Goal: Task Accomplishment & Management: Manage account settings

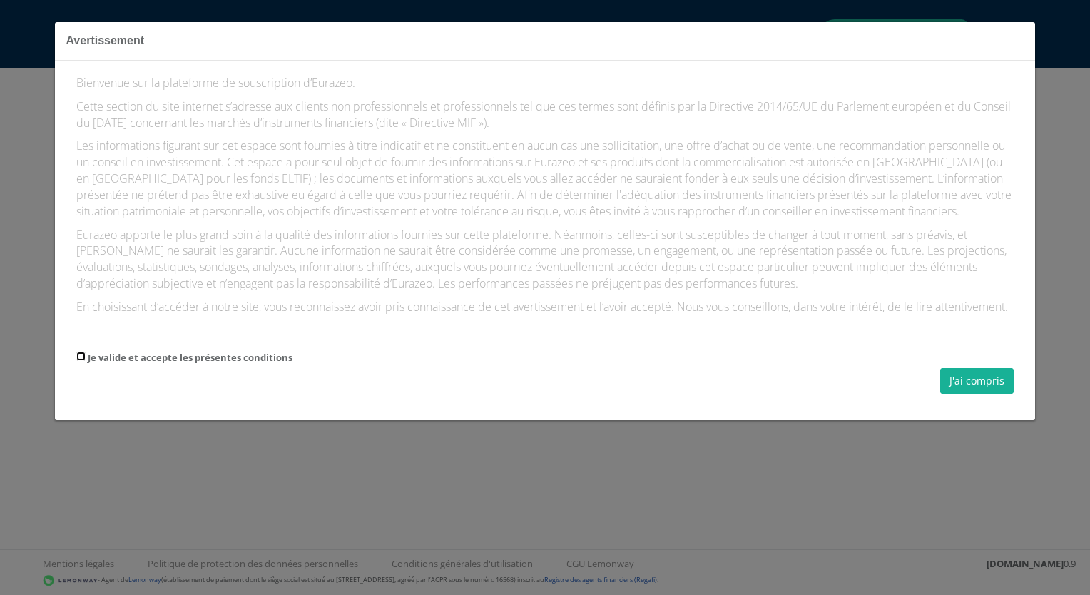
click at [83, 361] on input "Je valide et accepte les présentes conditions" at bounding box center [80, 356] width 9 height 9
checkbox input "true"
click at [972, 394] on button "J'ai compris" at bounding box center [976, 381] width 73 height 26
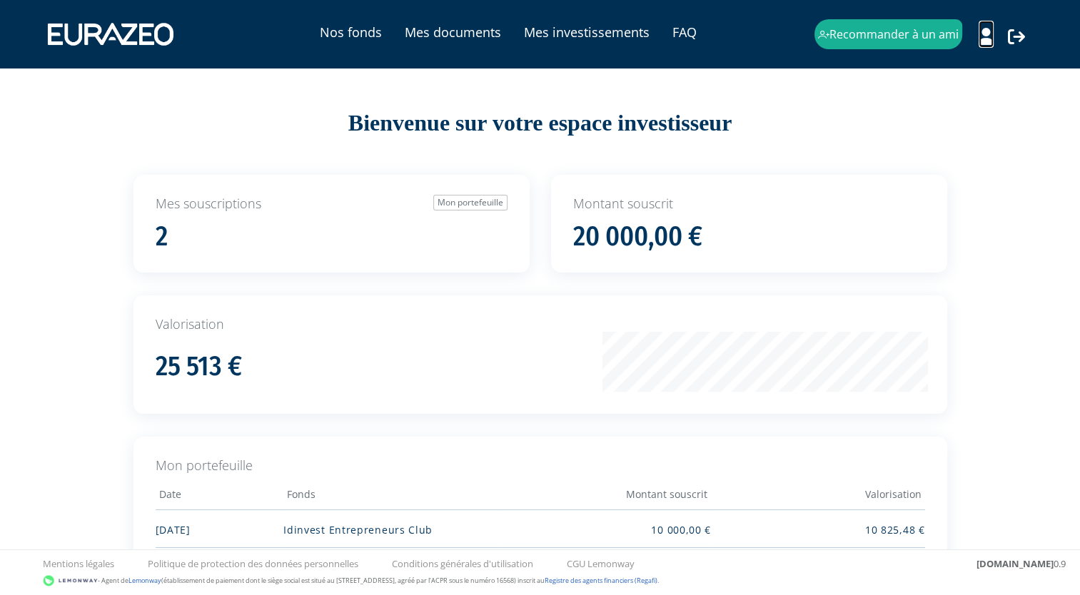
click at [987, 36] on icon at bounding box center [985, 36] width 15 height 17
click at [955, 61] on link "Mon profil" at bounding box center [960, 66] width 114 height 20
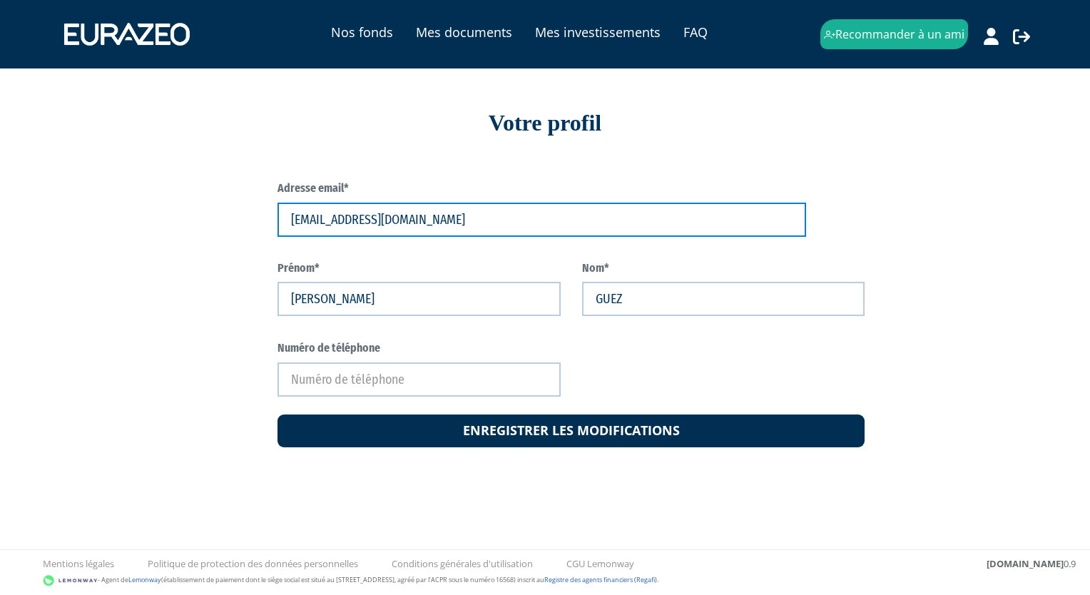
click at [435, 228] on input "[EMAIL_ADDRESS][DOMAIN_NAME]" at bounding box center [542, 220] width 529 height 34
drag, startPoint x: 415, startPoint y: 223, endPoint x: 280, endPoint y: 205, distance: 135.2
click at [280, 205] on input "[EMAIL_ADDRESS][DOMAIN_NAME]" at bounding box center [542, 220] width 529 height 34
drag, startPoint x: 280, startPoint y: 205, endPoint x: 419, endPoint y: 218, distance: 139.0
click at [419, 218] on input "cguez@eurazeo.com" at bounding box center [542, 220] width 529 height 34
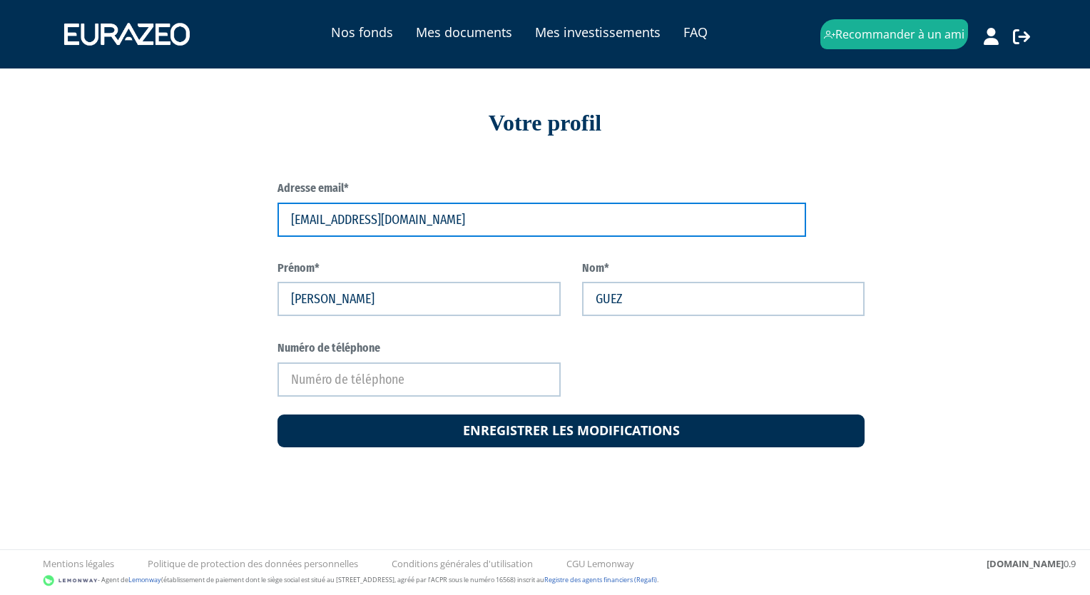
click at [419, 218] on input "cguez@eurazeo.com" at bounding box center [542, 220] width 529 height 34
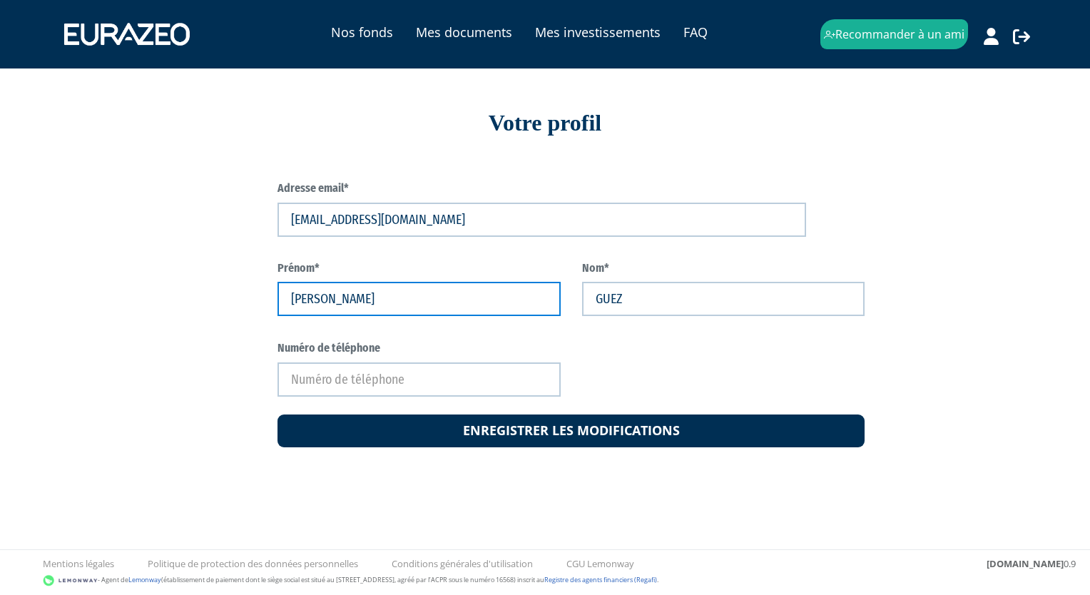
click at [367, 295] on input "CECILE" at bounding box center [419, 299] width 283 height 34
click at [885, 232] on div "Adresse email* cguez@eurazeo.com Prénom* CECILE Nom*" at bounding box center [545, 303] width 835 height 310
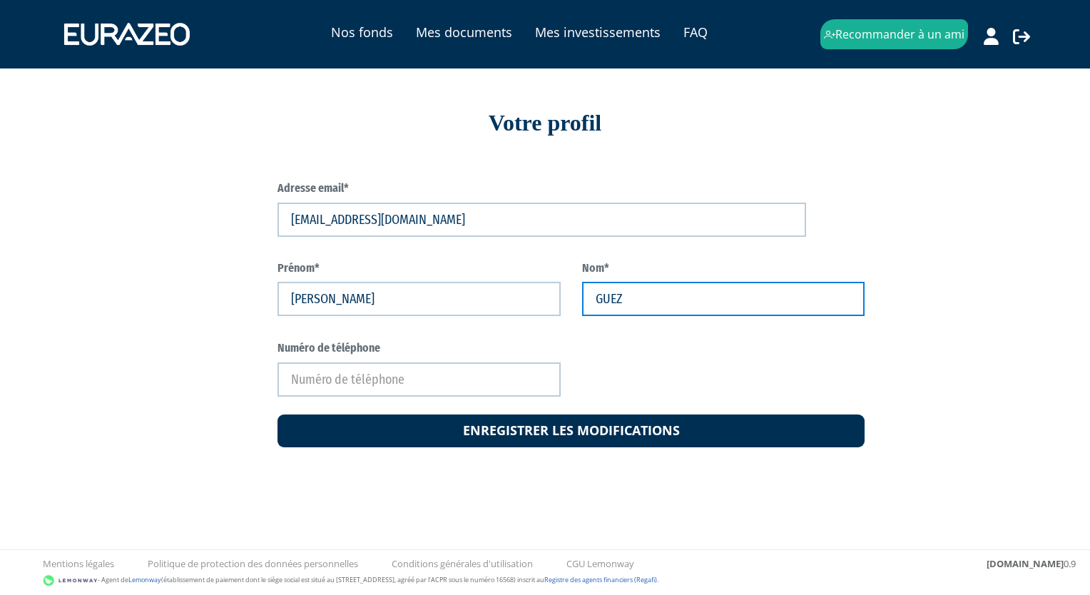
click at [661, 305] on input "GUEZ" at bounding box center [723, 299] width 283 height 34
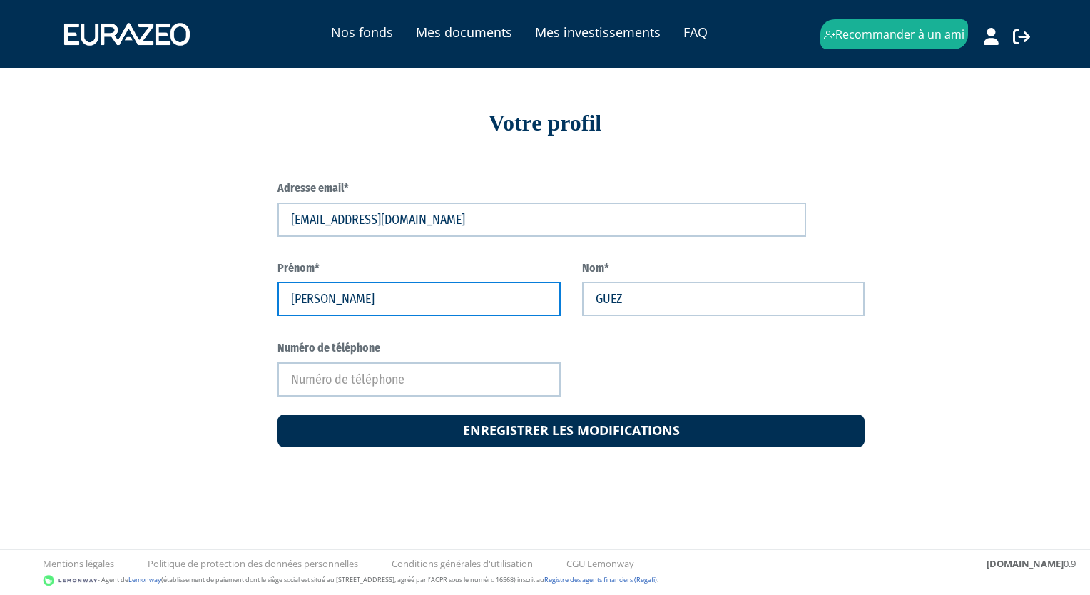
click at [342, 294] on input "CECILE" at bounding box center [419, 299] width 283 height 34
type input "[PERSON_NAME]+1"
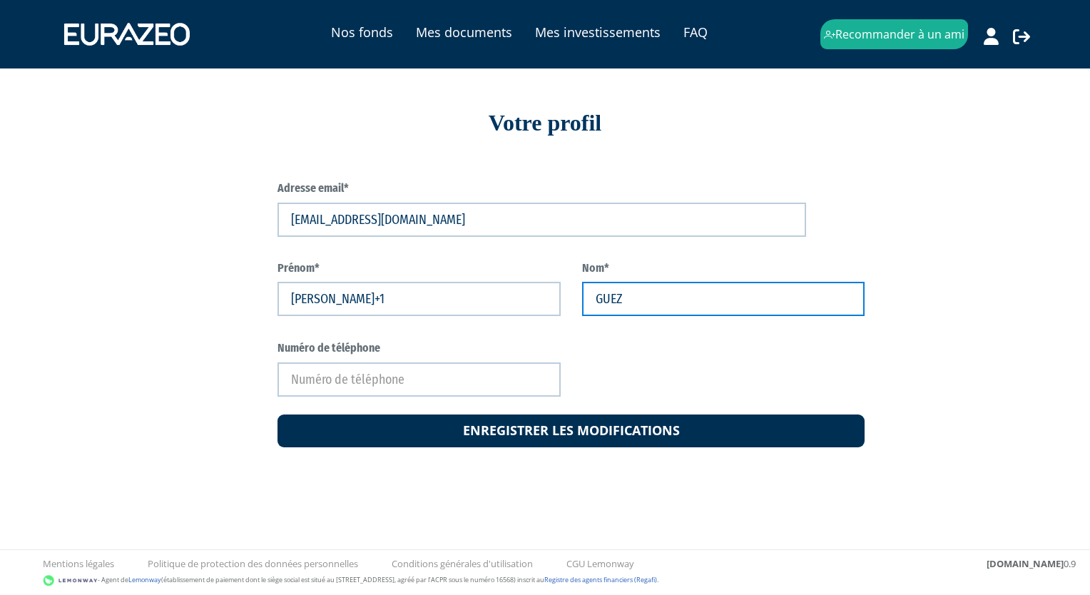
click at [666, 293] on input "GUEZ" at bounding box center [723, 299] width 283 height 34
type input "GUEZ+1"
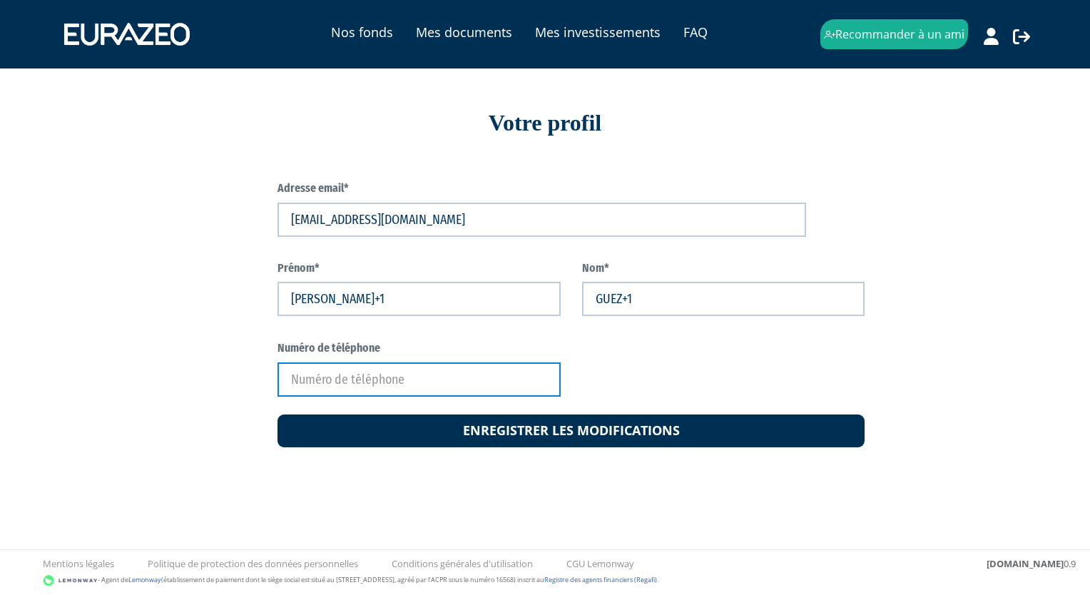
click at [477, 371] on input "Numéro de téléphone" at bounding box center [419, 379] width 283 height 34
type input "0"
click at [428, 382] on input "Numéro de téléphone" at bounding box center [419, 379] width 283 height 34
click at [342, 381] on input "Numéro de téléphone" at bounding box center [419, 379] width 283 height 34
click at [358, 378] on input "0655555555" at bounding box center [419, 379] width 283 height 34
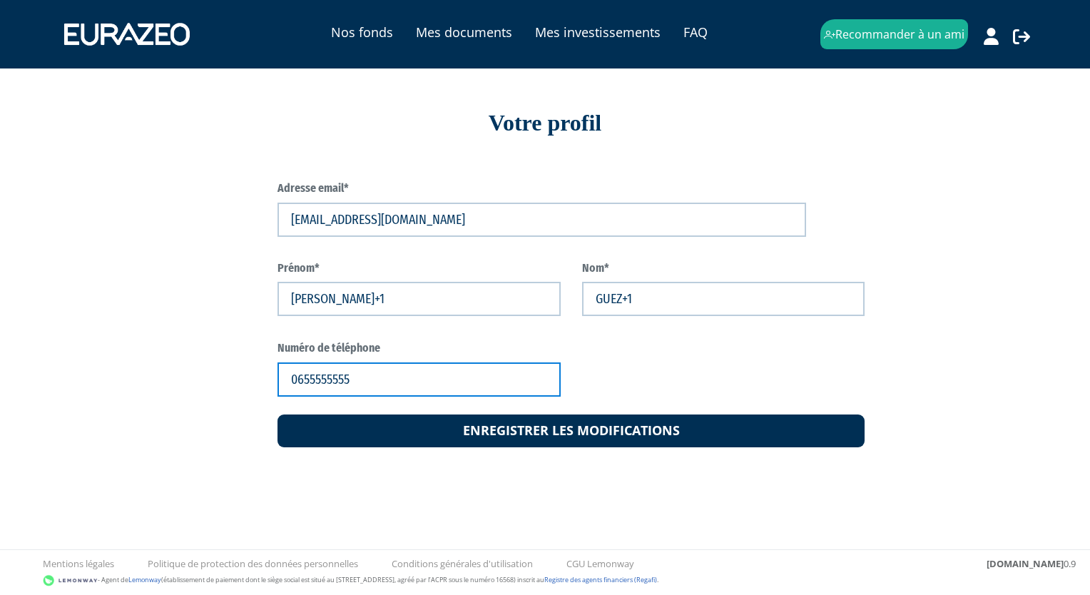
type input "0655555555"
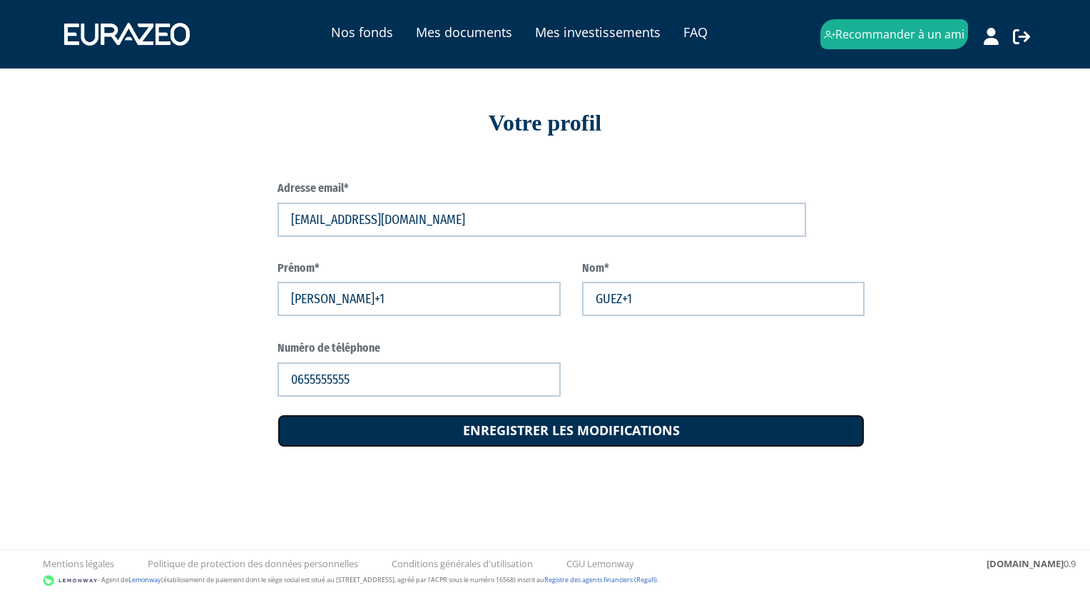
click at [508, 427] on button "Enregistrer les modifications" at bounding box center [571, 431] width 587 height 33
